Goal: Information Seeking & Learning: Check status

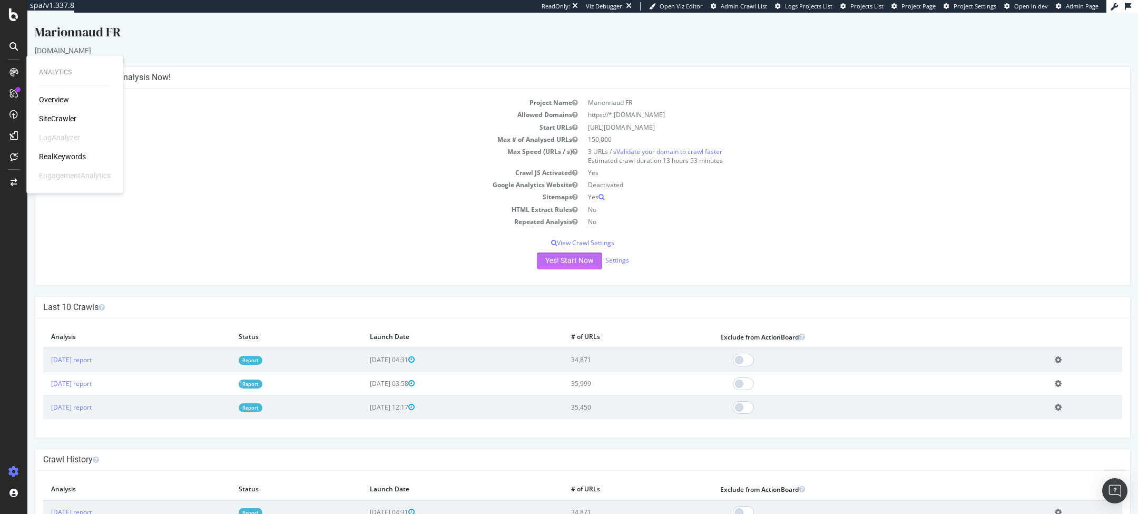
click at [581, 263] on button "Yes! Start Now" at bounding box center [569, 260] width 65 height 17
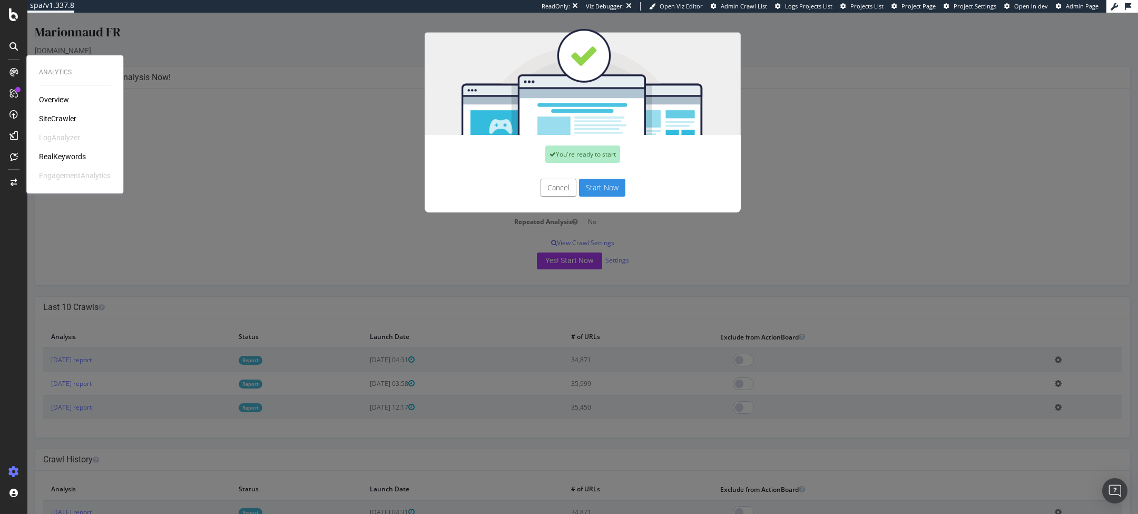
click at [620, 180] on button "Start Now" at bounding box center [602, 188] width 46 height 18
click at [68, 158] on div "RealKeywords" at bounding box center [62, 156] width 47 height 11
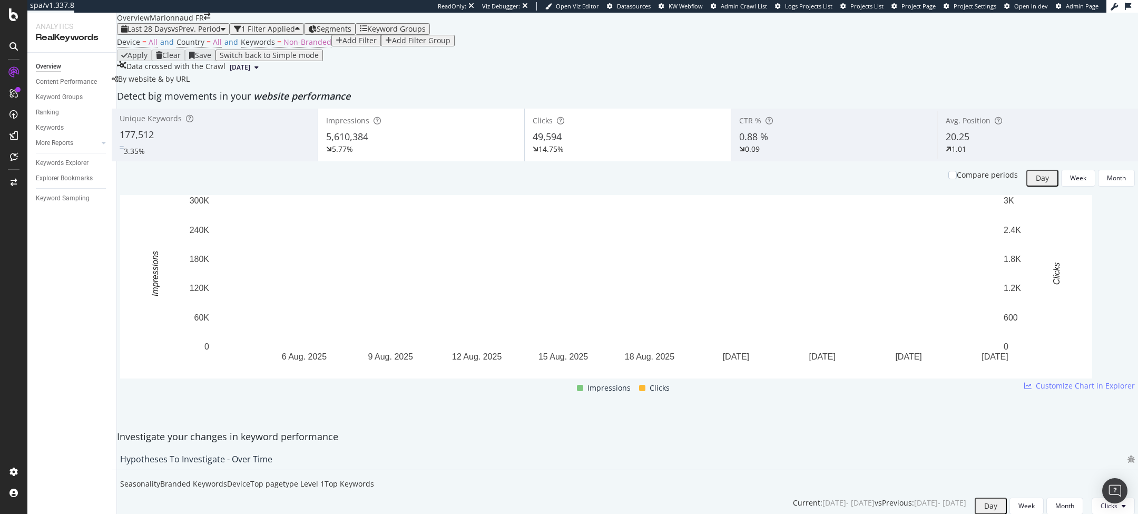
scroll to position [36, 0]
